Goal: Use online tool/utility: Use online tool/utility

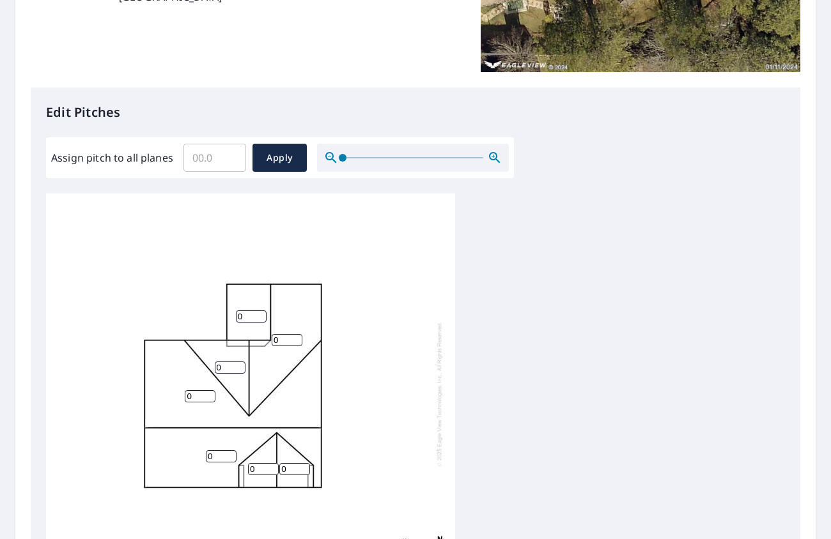
scroll to position [13, 0]
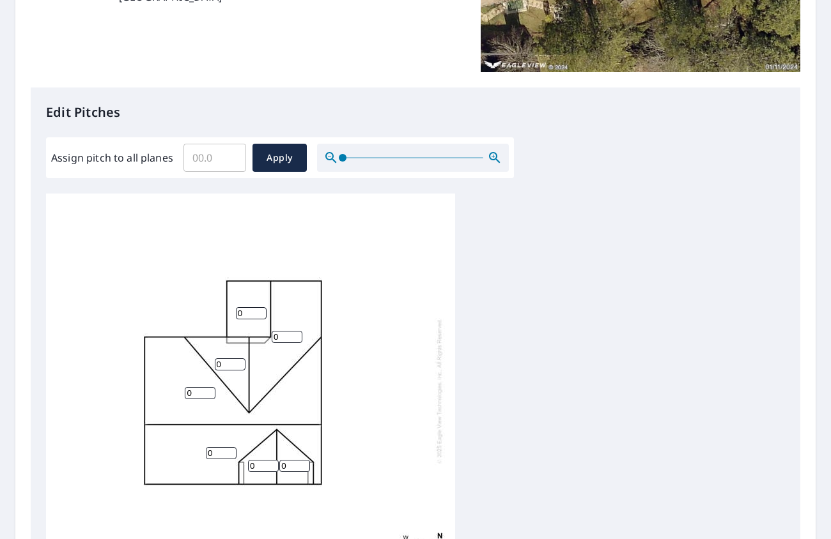
click at [247, 307] on input "0" at bounding box center [251, 313] width 31 height 12
type input "10"
click at [279, 331] on input "0" at bounding box center [287, 337] width 31 height 12
type input "10"
click at [229, 359] on input "0" at bounding box center [230, 365] width 31 height 12
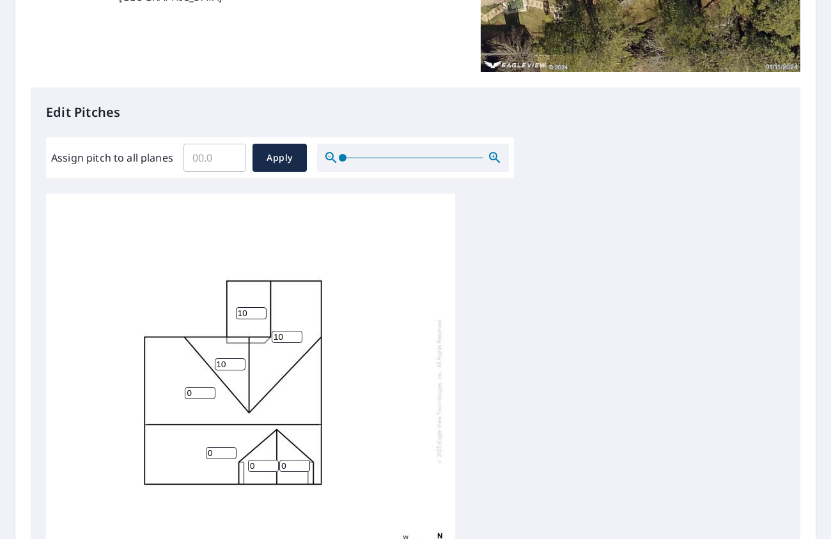
type input "10"
click at [194, 387] on input "0" at bounding box center [200, 393] width 31 height 12
type input "12"
click at [215, 447] on input "0" at bounding box center [221, 453] width 31 height 12
type input "12"
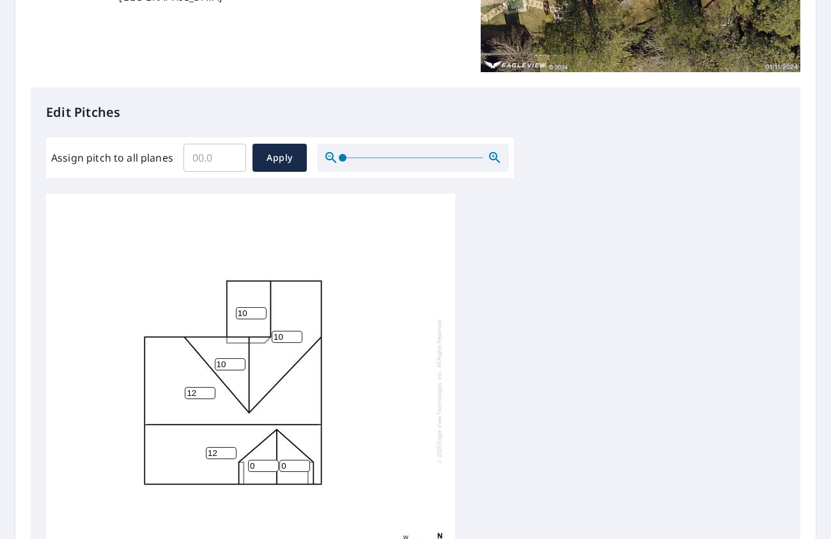
click at [256, 460] on input "0" at bounding box center [263, 466] width 31 height 12
type input "8"
click at [297, 461] on input "0" at bounding box center [294, 466] width 31 height 12
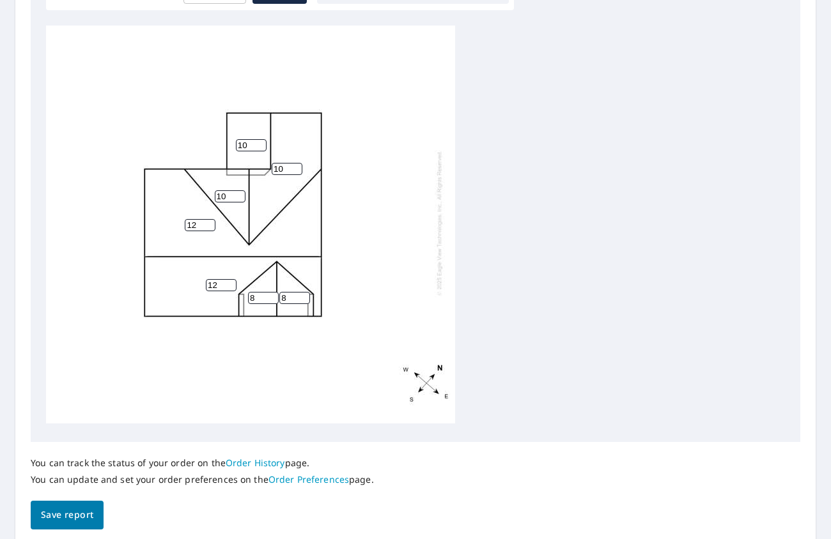
scroll to position [472, 0]
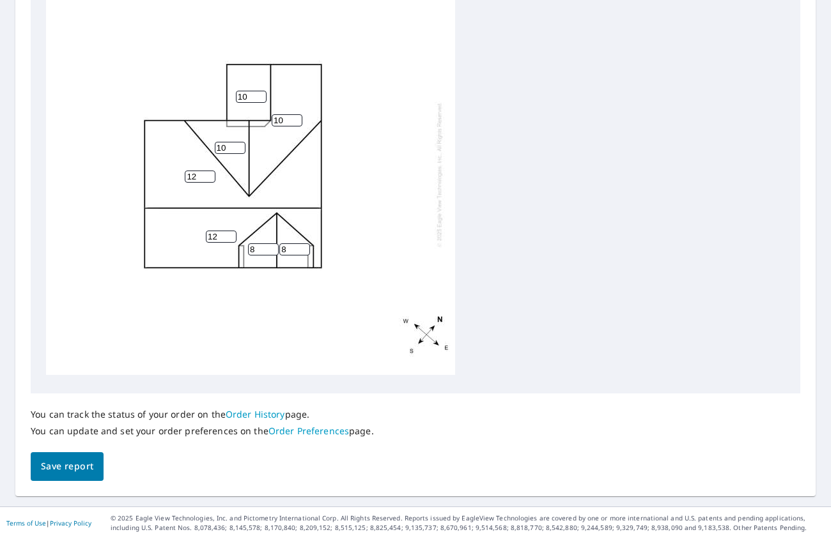
type input "8"
click at [66, 472] on span "Save report" at bounding box center [67, 467] width 52 height 16
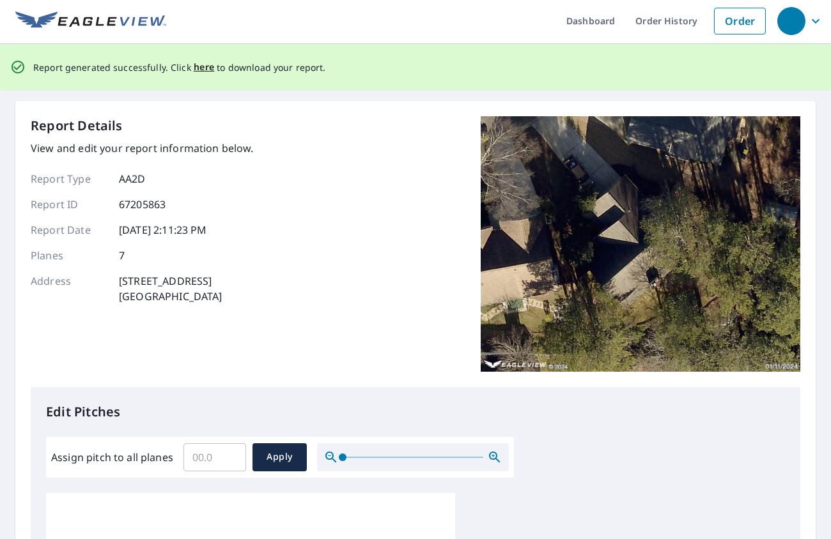
scroll to position [0, 0]
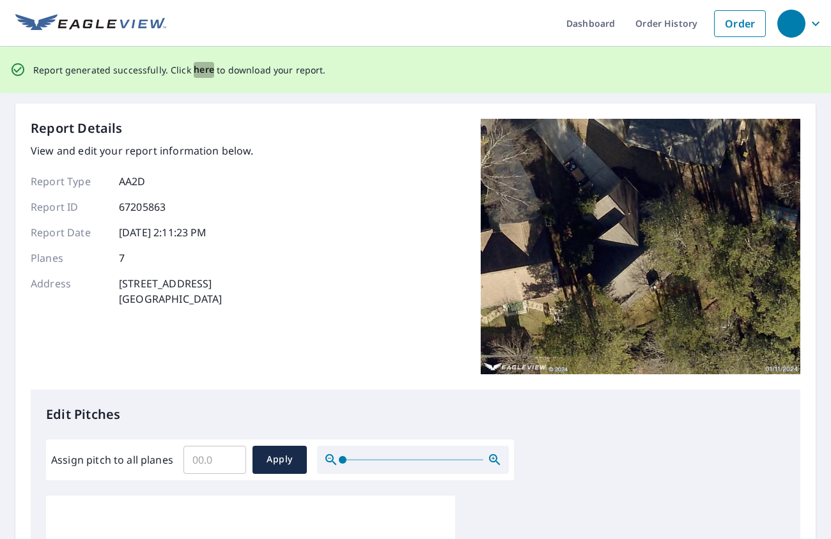
click at [199, 68] on span "here" at bounding box center [204, 70] width 21 height 16
